Goal: Task Accomplishment & Management: Manage account settings

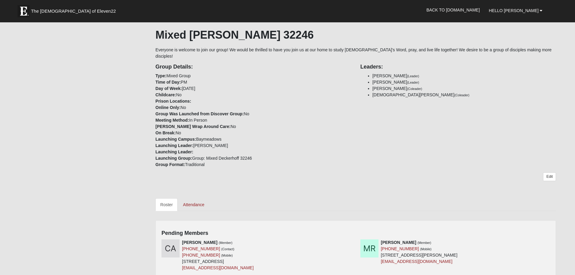
scroll to position [151, 0]
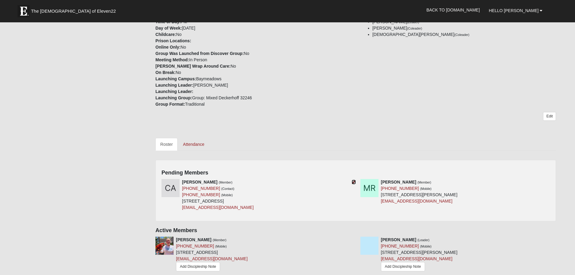
click at [355, 180] on icon at bounding box center [354, 182] width 4 height 4
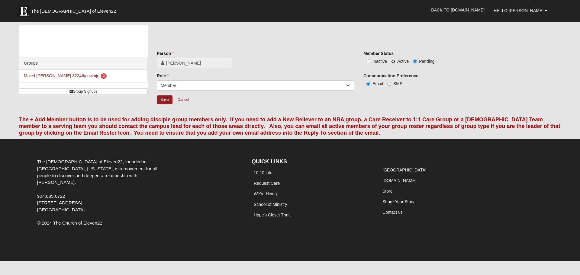
click at [393, 60] on input "Active" at bounding box center [393, 61] width 4 height 4
radio input "true"
click at [165, 99] on input "Save" at bounding box center [165, 99] width 16 height 9
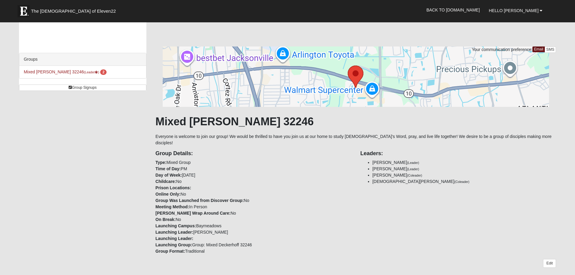
scroll to position [181, 0]
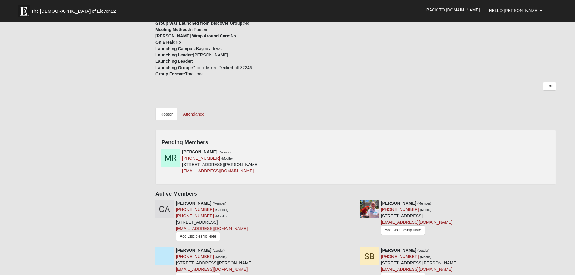
drag, startPoint x: 422, startPoint y: 146, endPoint x: 413, endPoint y: 145, distance: 8.8
click at [421, 149] on div "[PERSON_NAME] (Member) [PHONE_NUMBER] (Mobile) [STREET_ADDRESS][PERSON_NAME] [E…" at bounding box center [356, 164] width 398 height 30
click at [353, 150] on icon at bounding box center [354, 152] width 4 height 4
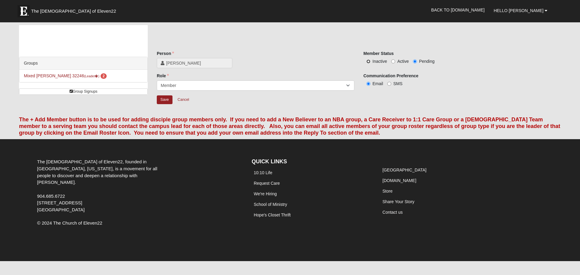
click at [370, 62] on input "Inactive" at bounding box center [368, 61] width 4 height 4
radio input "true"
click at [167, 97] on input "Save" at bounding box center [165, 99] width 16 height 9
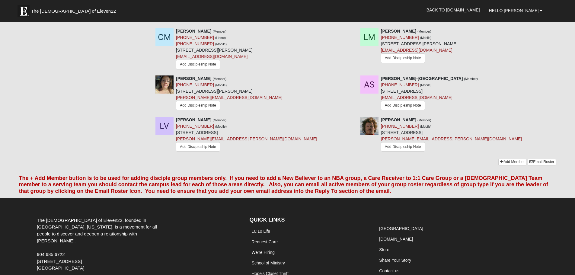
scroll to position [672, 0]
